Goal: Task Accomplishment & Management: Manage account settings

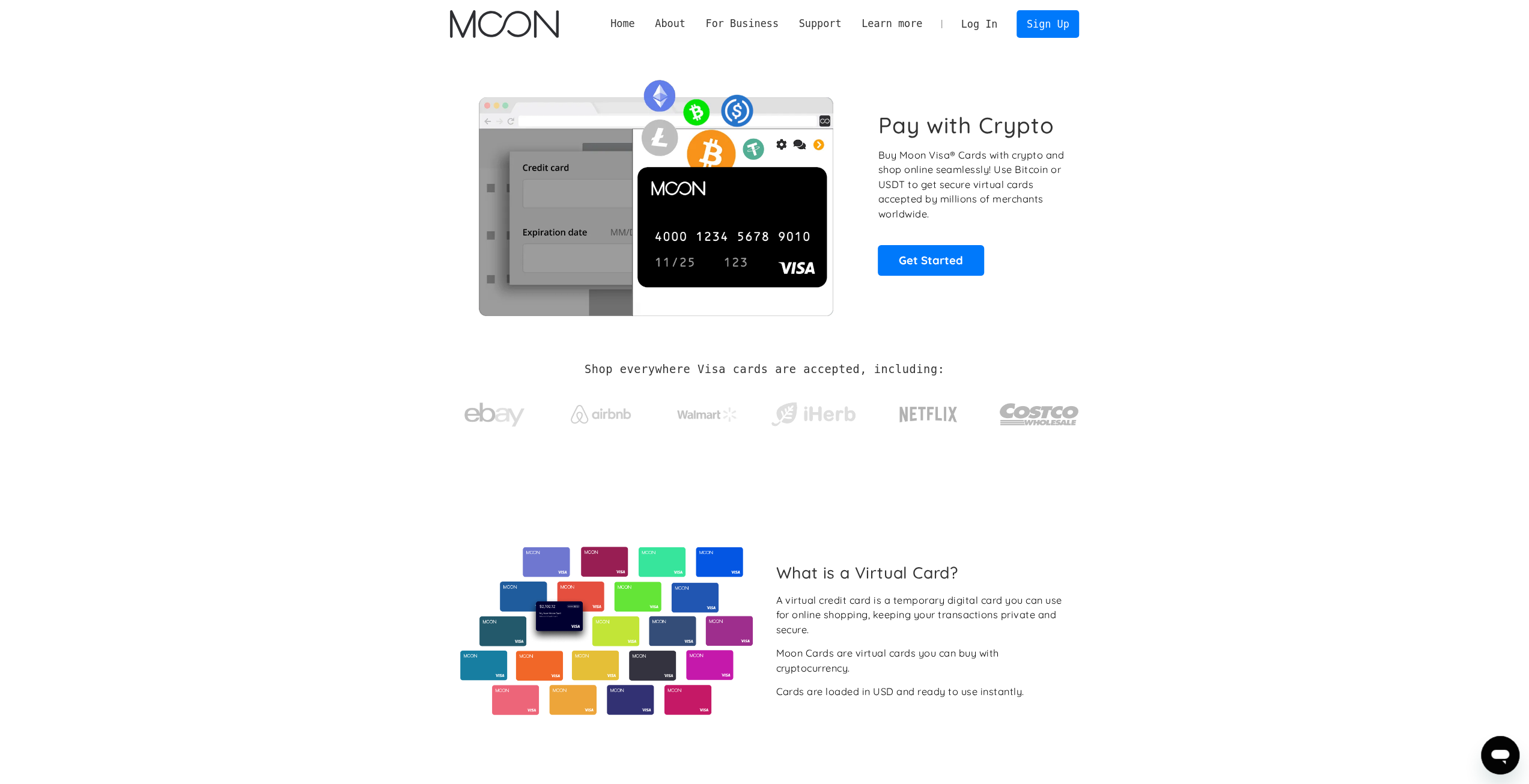
click at [997, 26] on link "Log In" at bounding box center [979, 24] width 56 height 26
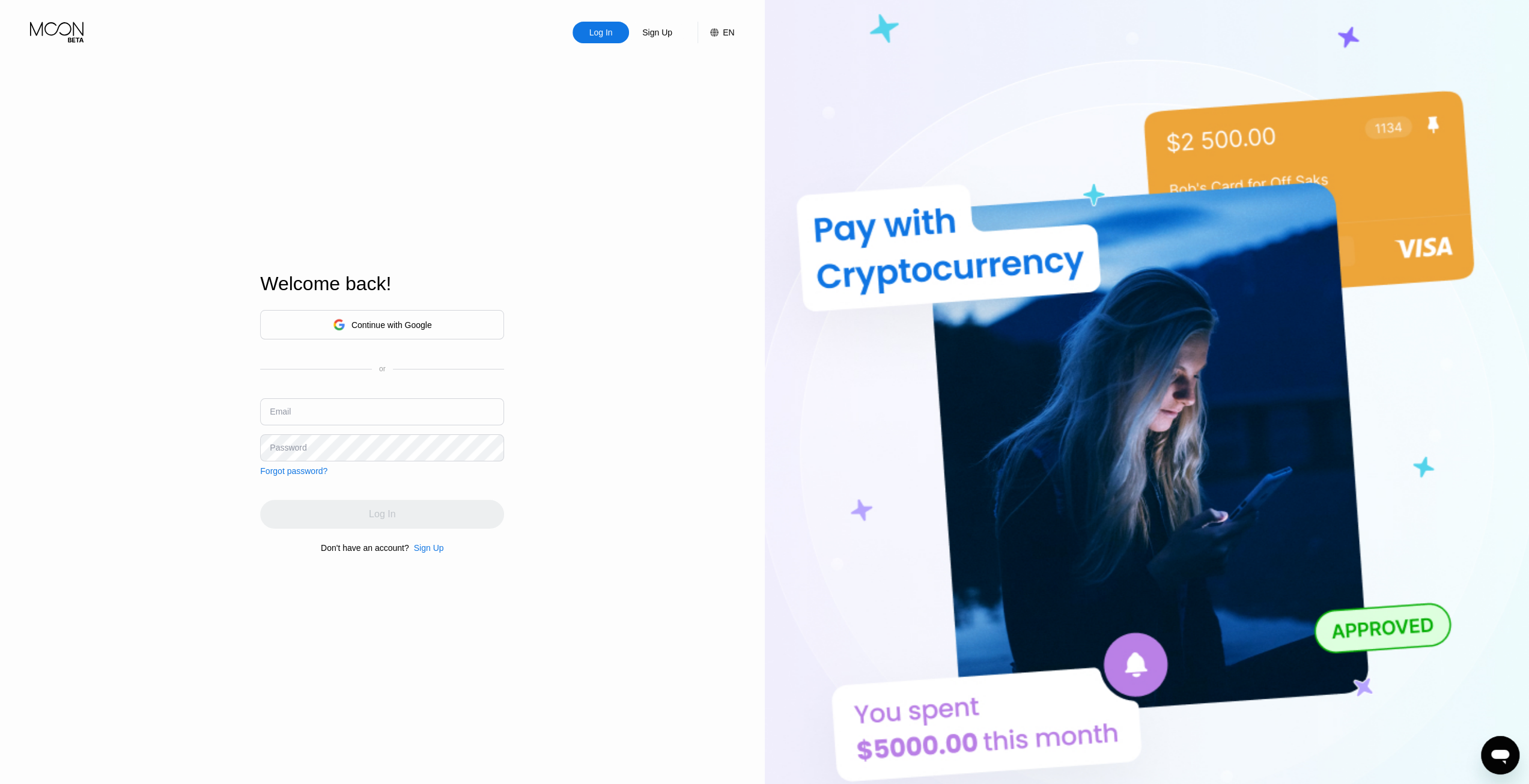
click at [389, 324] on div "Continue with Google" at bounding box center [391, 325] width 80 height 10
click at [321, 413] on input "text" at bounding box center [382, 412] width 244 height 27
type input "st"
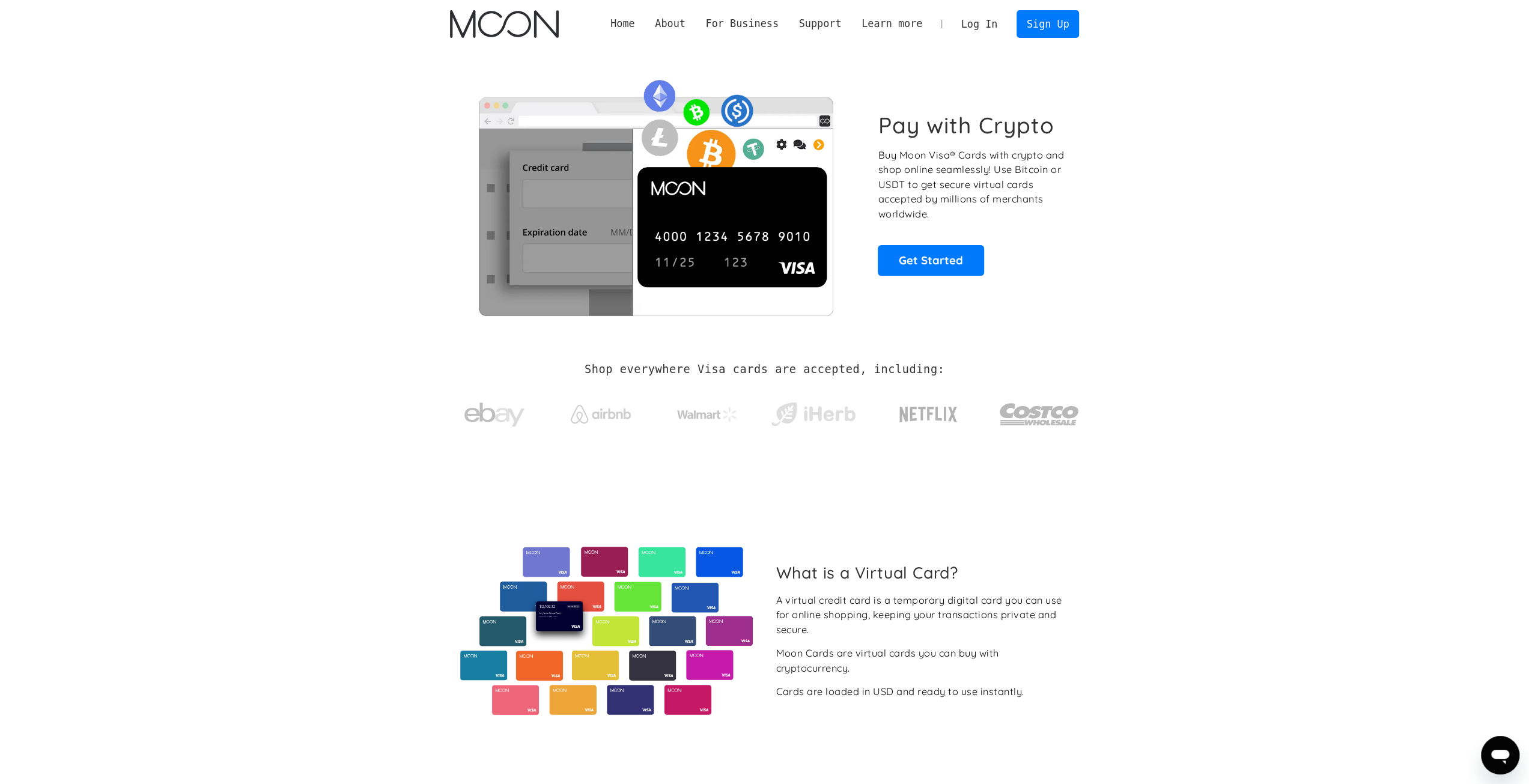
click at [205, 120] on section "Pay with Crypto Buy Moon Visa® Cards with crypto and shop online seamlessly! Us…" at bounding box center [764, 193] width 1529 height 291
click at [986, 28] on link "Log In" at bounding box center [979, 24] width 56 height 26
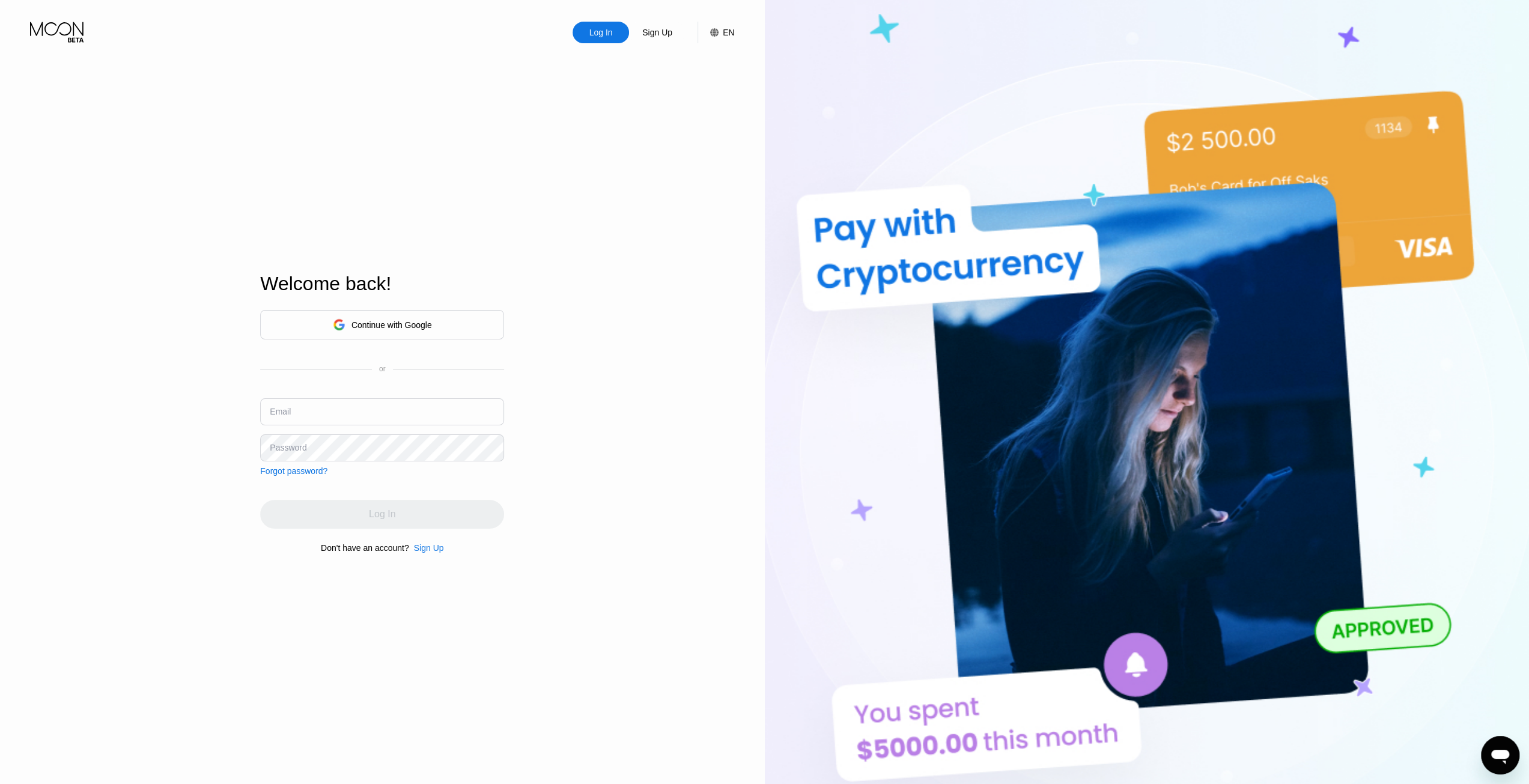
click at [305, 414] on input "text" at bounding box center [382, 412] width 244 height 27
type input "steven.bitget@gmail.com"
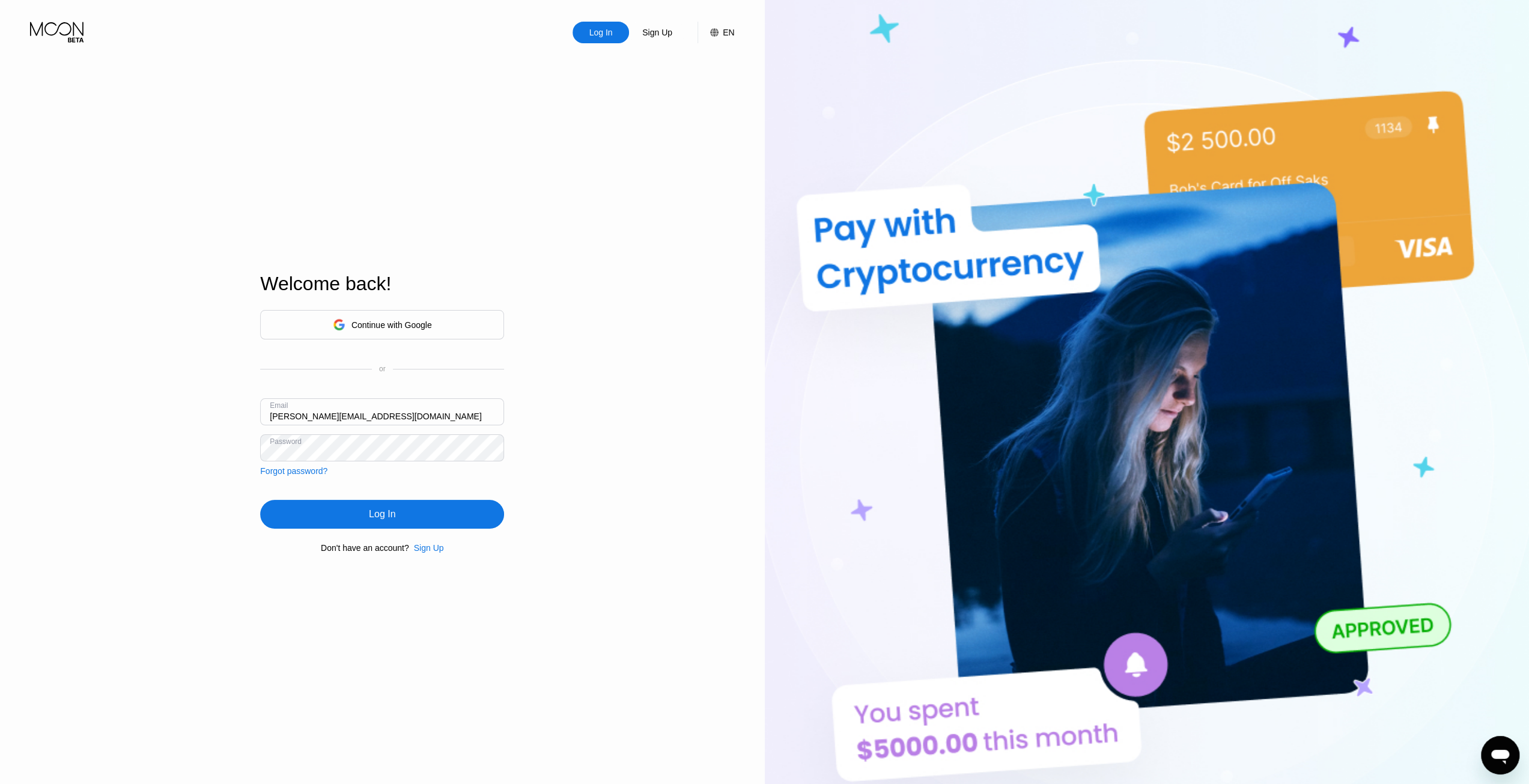
click at [379, 528] on div "Log In" at bounding box center [382, 514] width 244 height 29
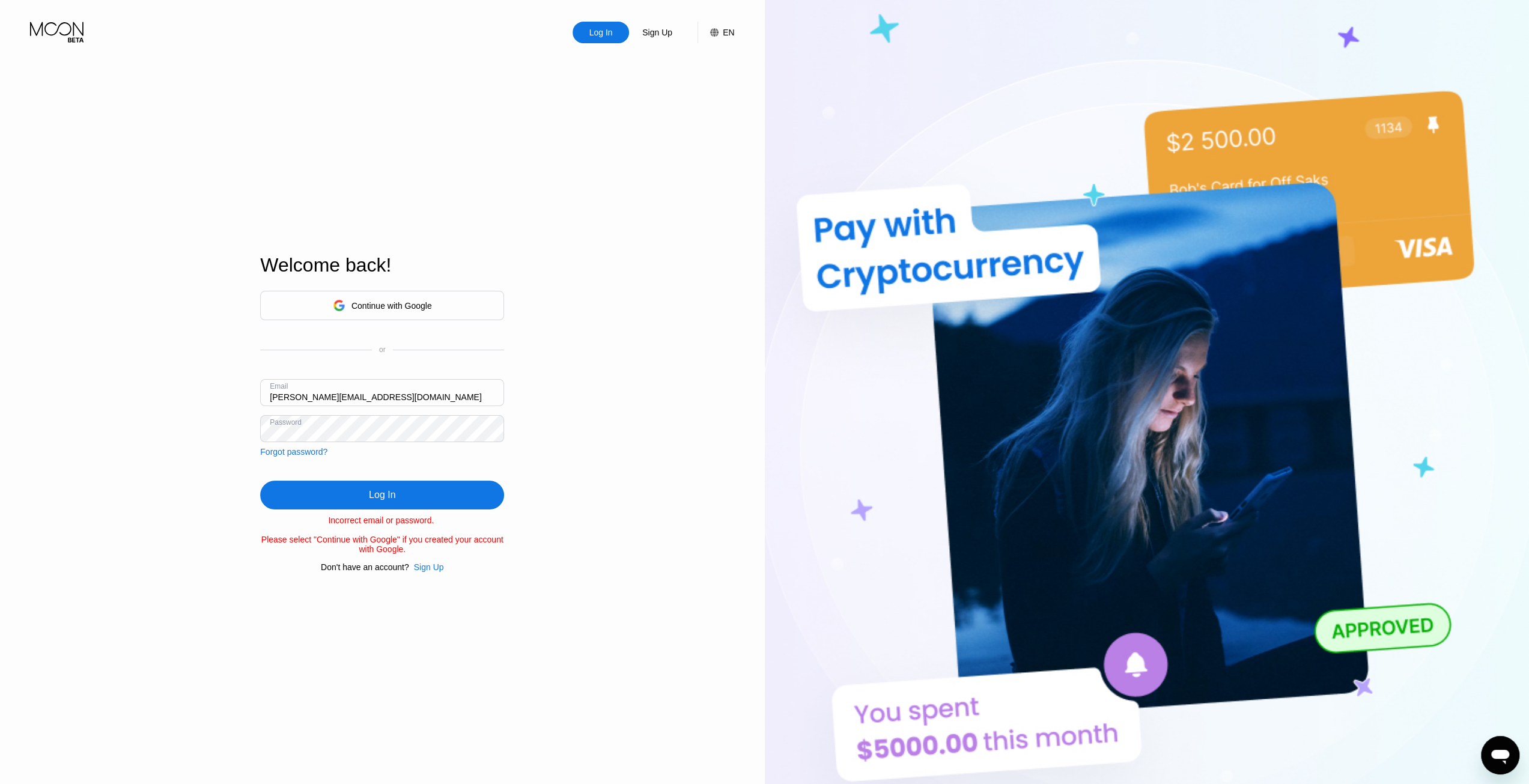
click at [404, 496] on div "Log In" at bounding box center [382, 495] width 244 height 29
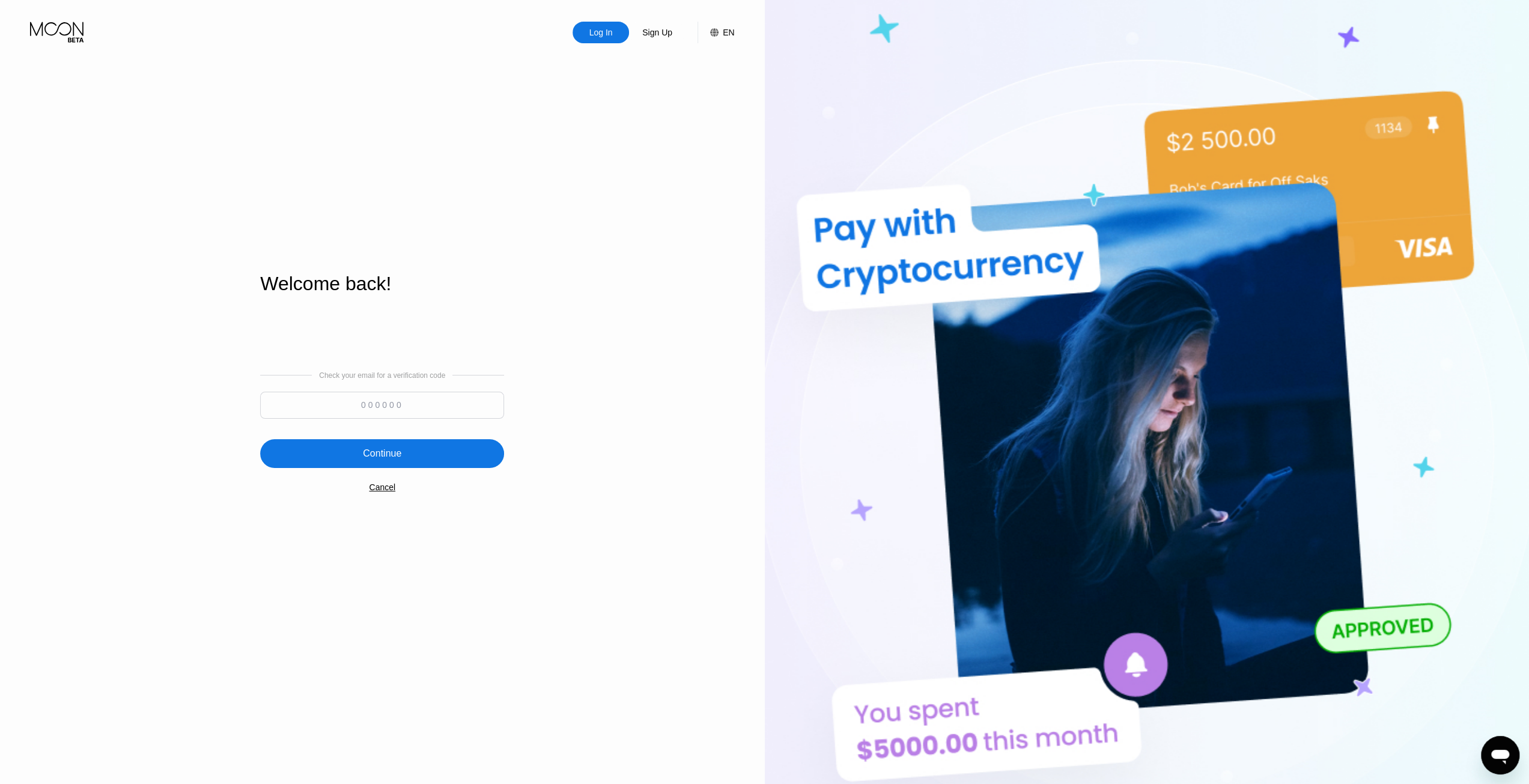
click at [410, 404] on input at bounding box center [382, 405] width 244 height 27
paste input "221217"
type input "221217"
drag, startPoint x: 423, startPoint y: 460, endPoint x: 438, endPoint y: 459, distance: 15.0
click at [423, 460] on div "Continue" at bounding box center [382, 453] width 244 height 29
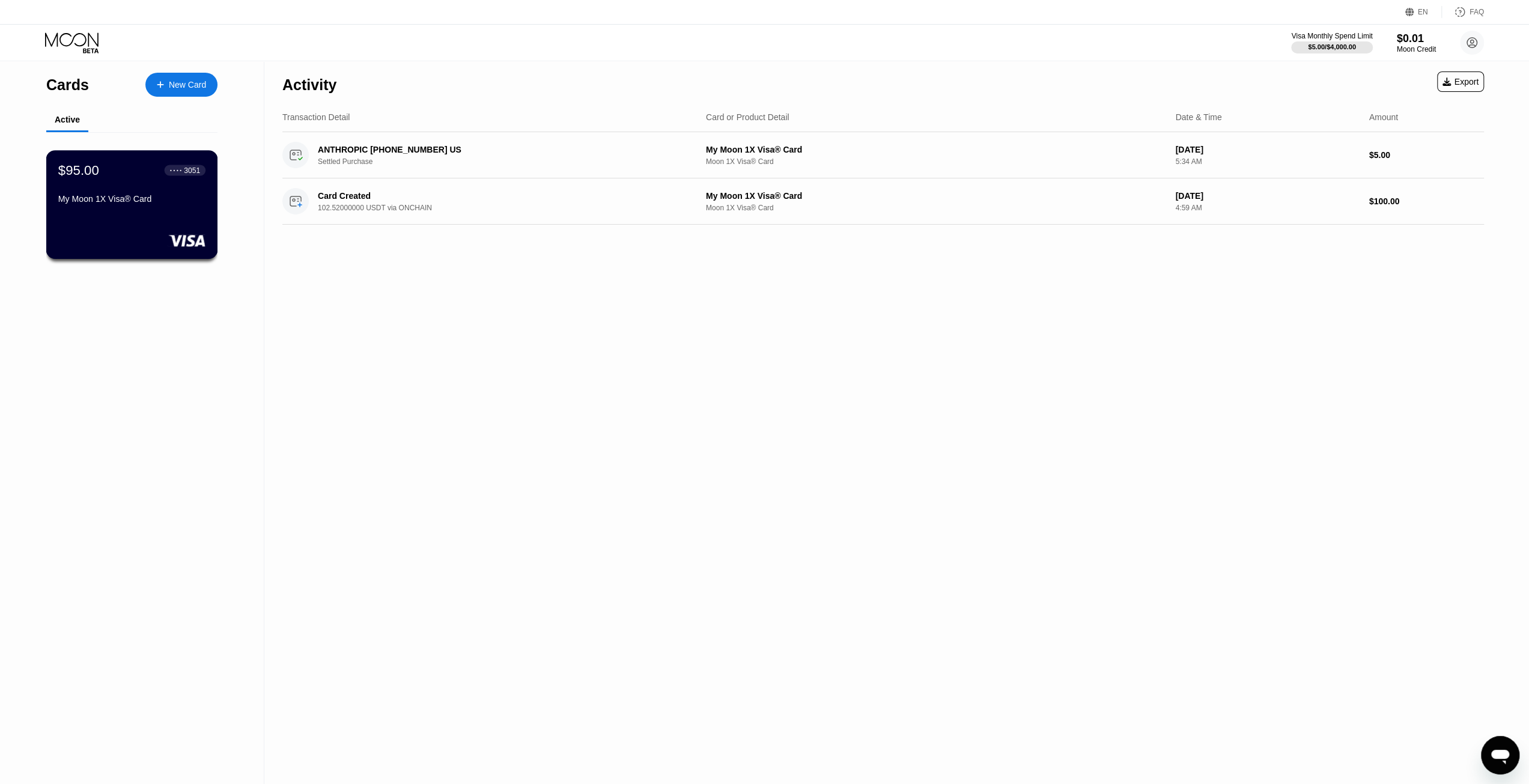
click at [173, 229] on div "$95.00 ● ● ● ● 3051 My Moon 1X Visa® Card" at bounding box center [132, 204] width 172 height 108
